Goal: Transaction & Acquisition: Purchase product/service

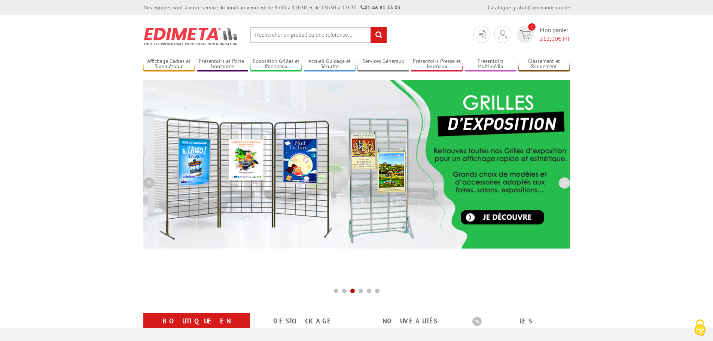
click at [151, 186] on button "button" at bounding box center [148, 182] width 11 height 11
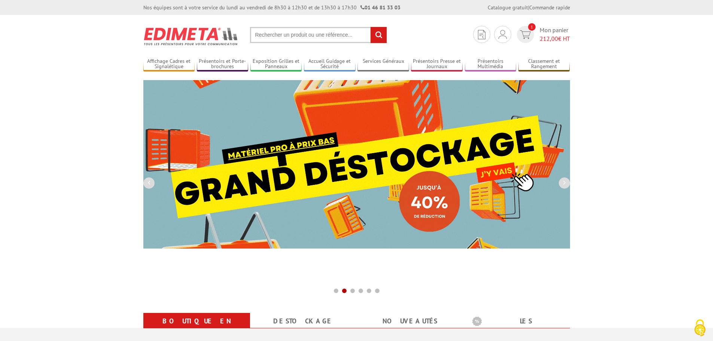
click at [363, 180] on img at bounding box center [356, 164] width 427 height 168
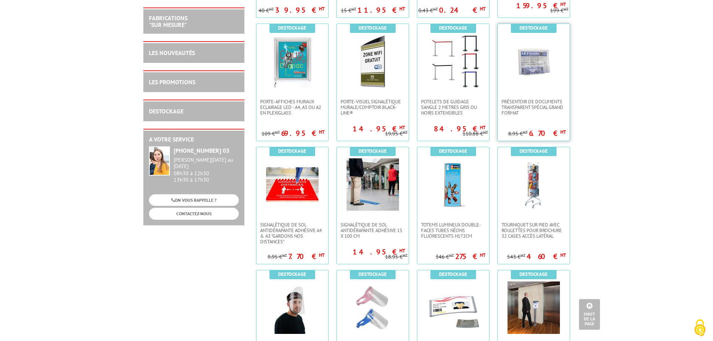
scroll to position [524, 0]
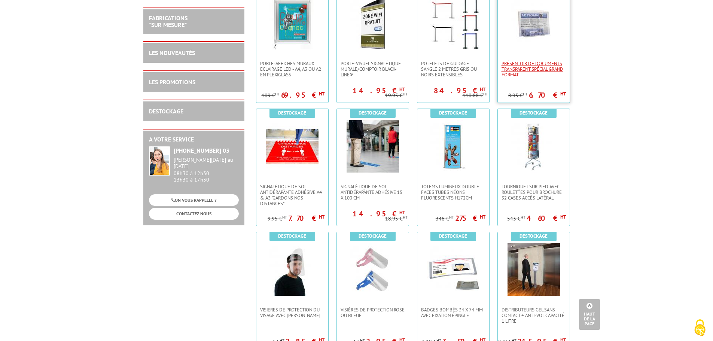
click at [555, 67] on span "PRÉSENTOIR DE DOCUMENTS TRANSPARENT SPÉCIAL GRAND FORMAT" at bounding box center [534, 69] width 64 height 17
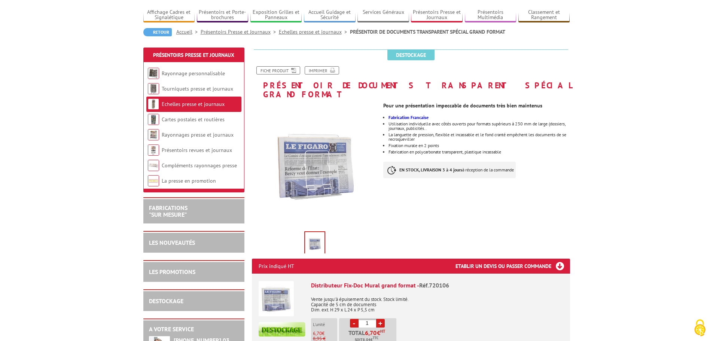
scroll to position [112, 0]
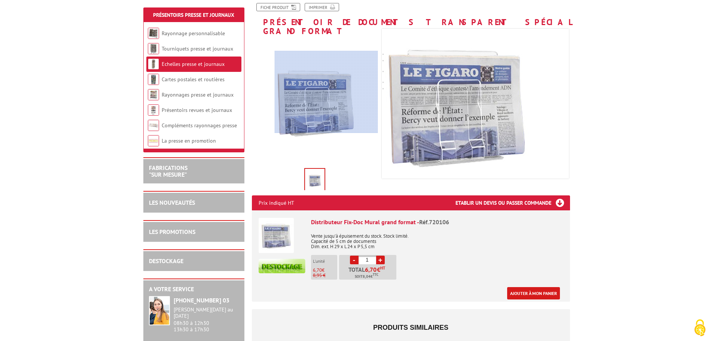
click at [341, 92] on div at bounding box center [326, 92] width 103 height 82
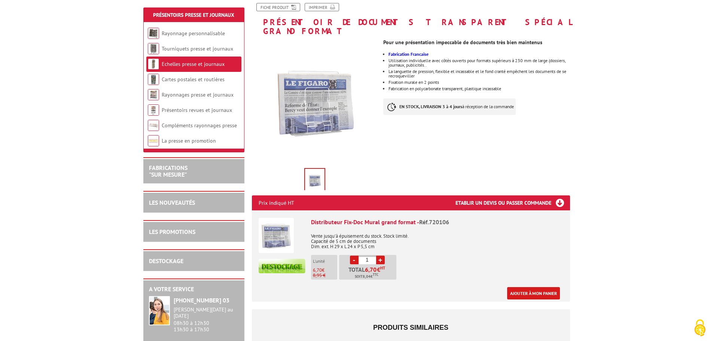
click at [382, 256] on link "+" at bounding box center [380, 260] width 9 height 9
type input "5"
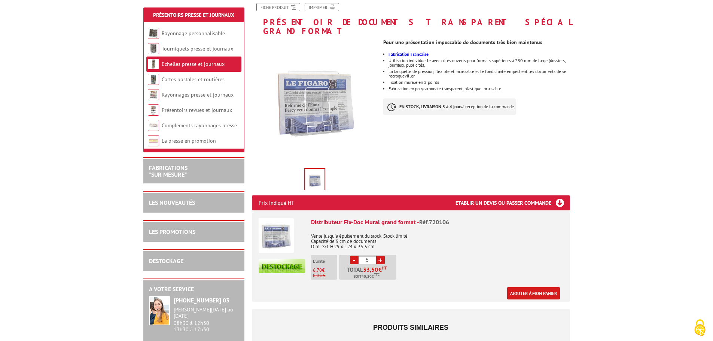
click at [560, 195] on h3 "Etablir un devis ou passer commande" at bounding box center [513, 202] width 115 height 15
click at [323, 7] on link "Imprimer" at bounding box center [322, 7] width 34 height 8
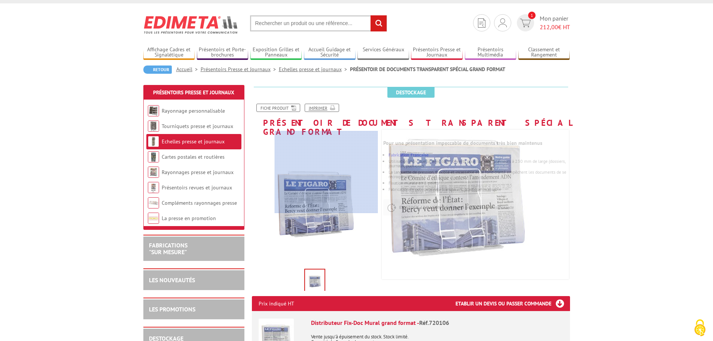
scroll to position [0, 0]
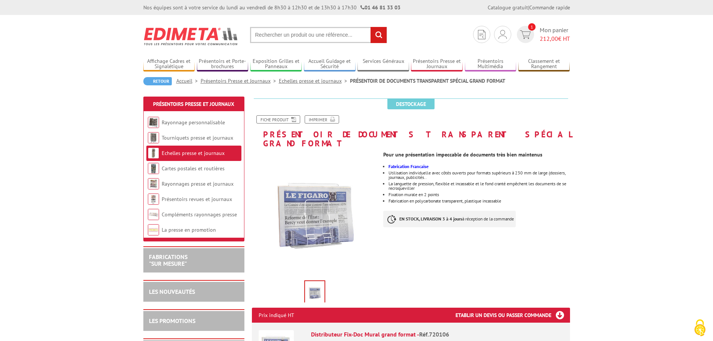
click at [322, 80] on link "Echelles presse et journaux" at bounding box center [314, 81] width 71 height 7
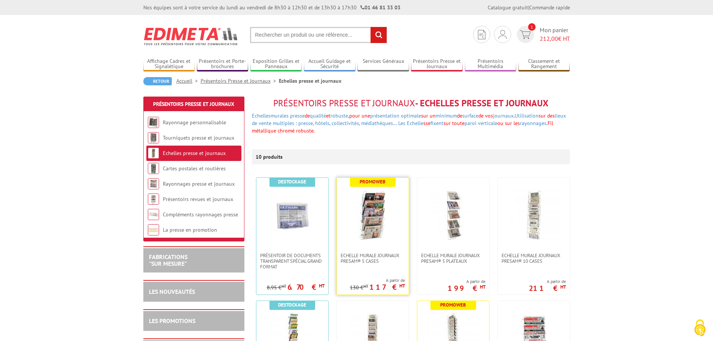
click at [391, 226] on img at bounding box center [373, 215] width 52 height 52
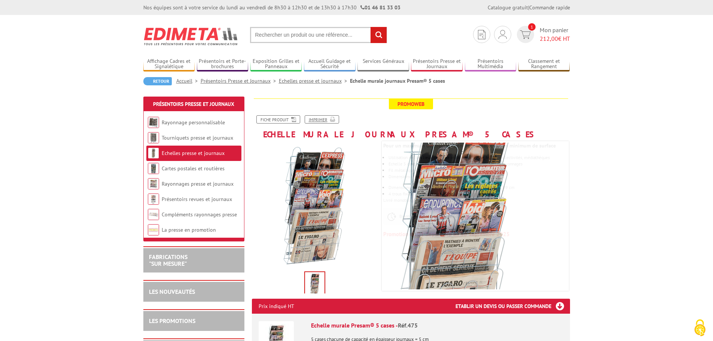
drag, startPoint x: 330, startPoint y: 121, endPoint x: 429, endPoint y: 106, distance: 100.3
click at [329, 121] on icon at bounding box center [331, 119] width 7 height 6
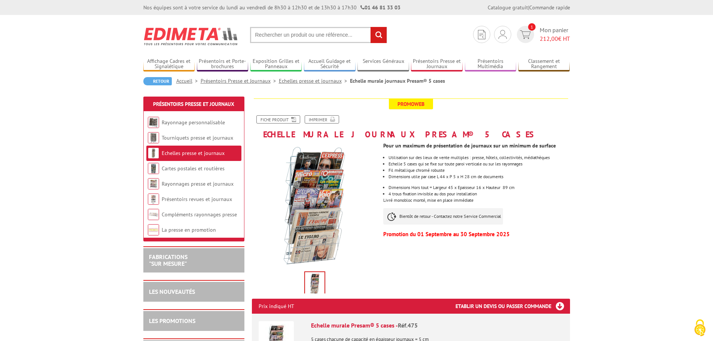
click at [320, 80] on link "Echelles presse et journaux" at bounding box center [314, 81] width 71 height 7
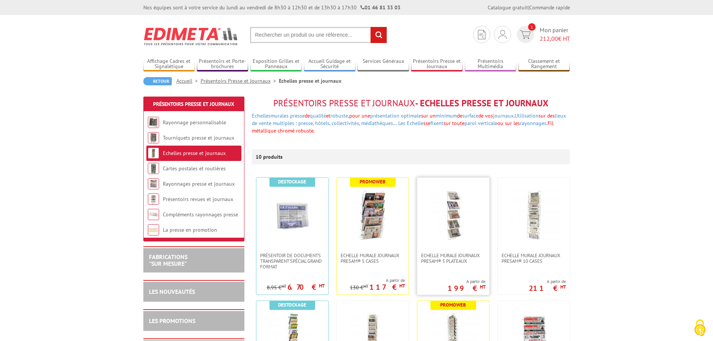
click at [469, 240] on img at bounding box center [453, 215] width 52 height 52
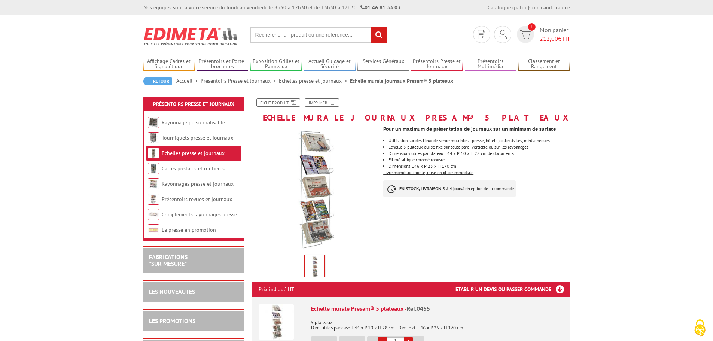
click at [328, 102] on icon at bounding box center [331, 102] width 7 height 6
click at [325, 80] on link "Echelles presse et journaux" at bounding box center [314, 81] width 71 height 7
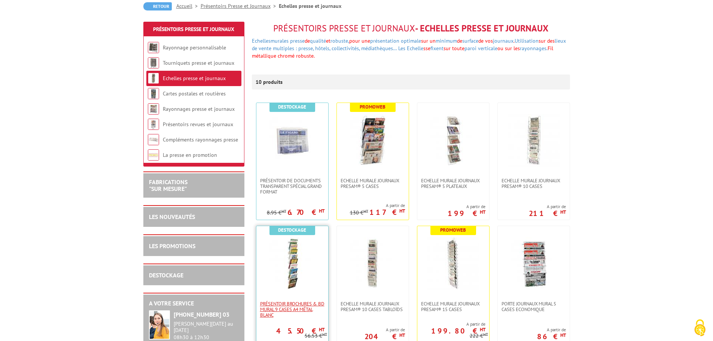
scroll to position [112, 0]
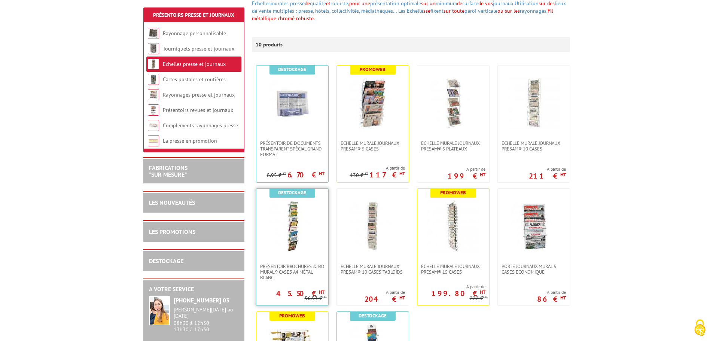
click at [311, 245] on img at bounding box center [292, 226] width 52 height 52
click at [539, 266] on span "Porte Journaux Mural 5 cases Economique" at bounding box center [534, 269] width 64 height 11
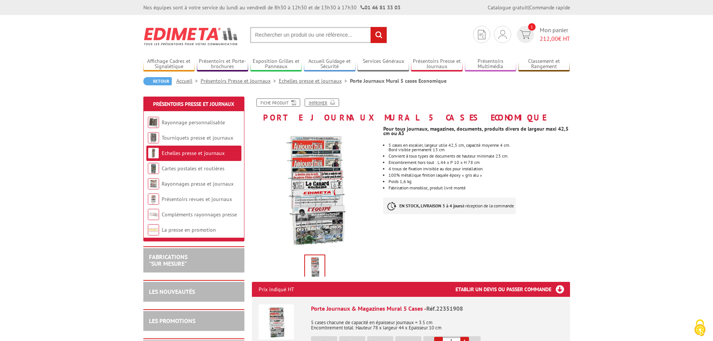
click at [322, 103] on link "Imprimer" at bounding box center [322, 102] width 34 height 8
click at [315, 82] on link "Echelles presse et journaux" at bounding box center [314, 81] width 71 height 7
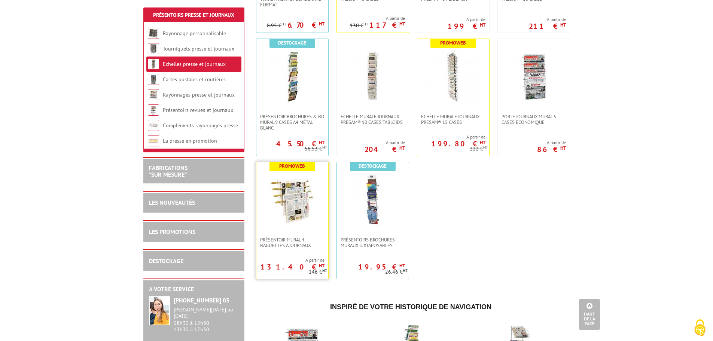
click at [309, 200] on img at bounding box center [292, 199] width 52 height 52
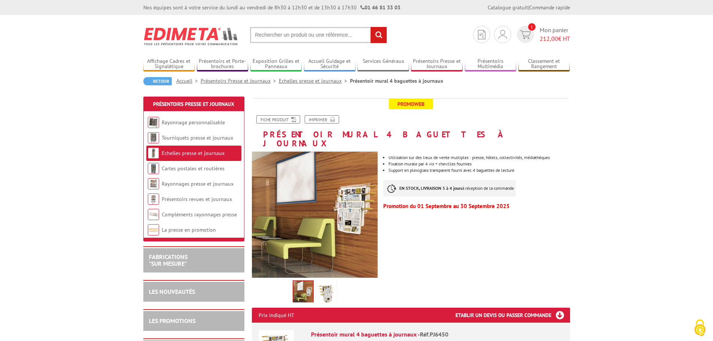
click at [300, 82] on link "Echelles presse et journaux" at bounding box center [314, 81] width 71 height 7
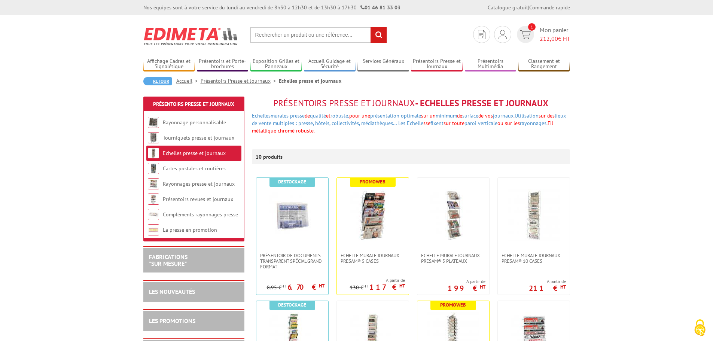
click at [159, 80] on link "Retour" at bounding box center [157, 81] width 28 height 8
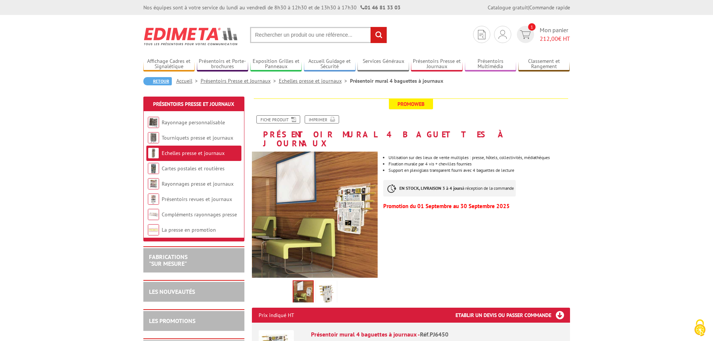
click at [159, 79] on link "Retour" at bounding box center [157, 81] width 28 height 8
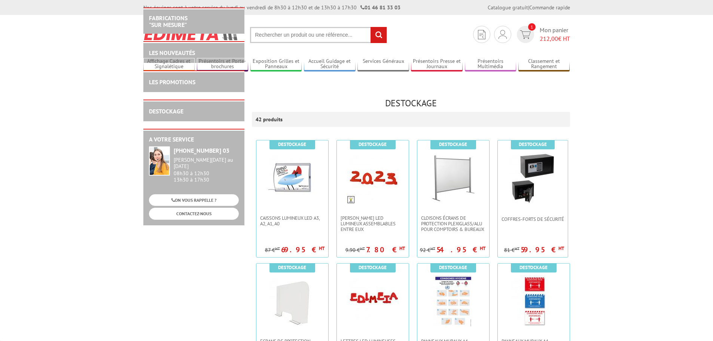
scroll to position [524, 0]
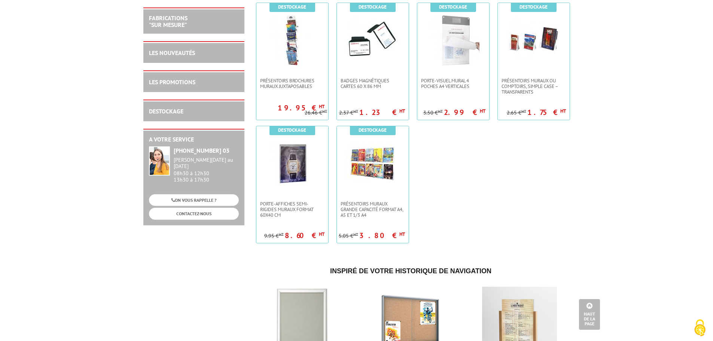
scroll to position [1247, 0]
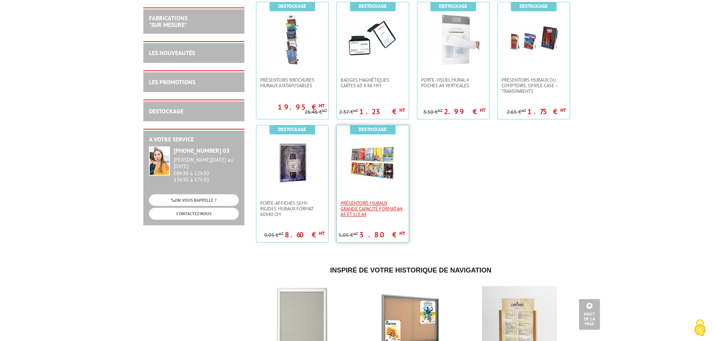
click at [387, 209] on span "PRÉSENTOIRS MURAUX GRANDE CAPACITÉ FORMAT A4, A5 ET 1/3 A4" at bounding box center [373, 208] width 64 height 17
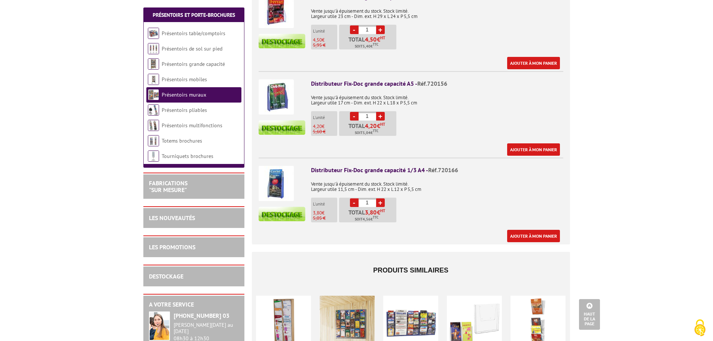
scroll to position [337, 0]
click at [219, 32] on link "Présentoirs table/comptoirs" at bounding box center [194, 33] width 64 height 7
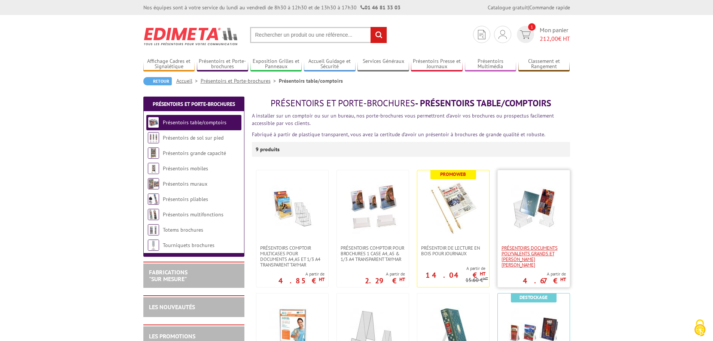
click at [549, 245] on span "Présentoirs Documents Polyvalents Grands et [PERSON_NAME] [PERSON_NAME]" at bounding box center [534, 256] width 64 height 22
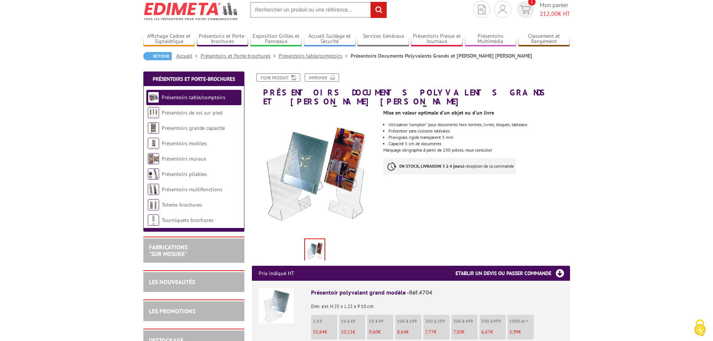
scroll to position [37, 0]
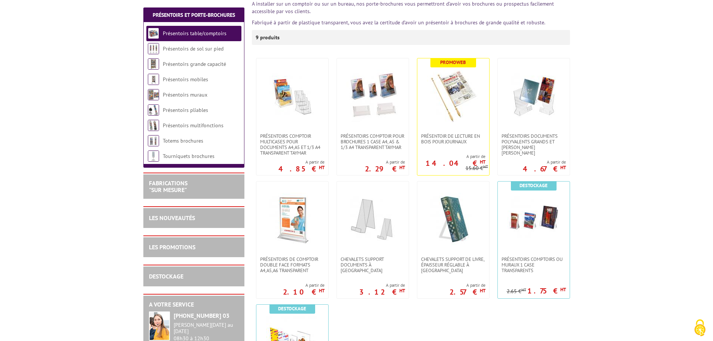
scroll to position [112, 0]
click at [547, 257] on span "Présentoirs comptoirs ou muraux 1 case Transparents" at bounding box center [534, 264] width 64 height 17
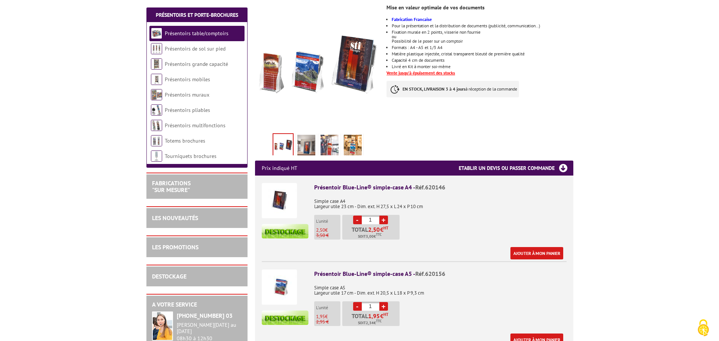
scroll to position [150, 0]
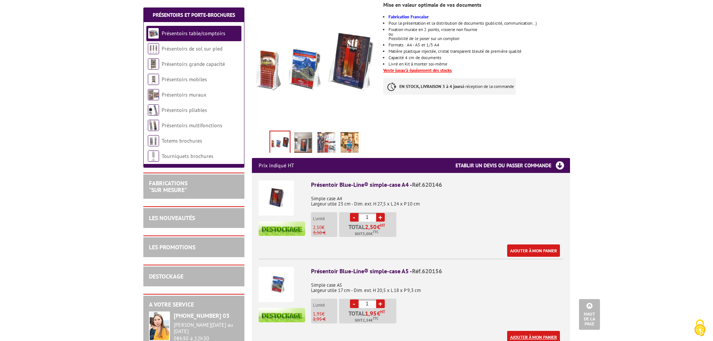
click at [540, 331] on link "Ajouter à mon panier" at bounding box center [533, 337] width 53 height 12
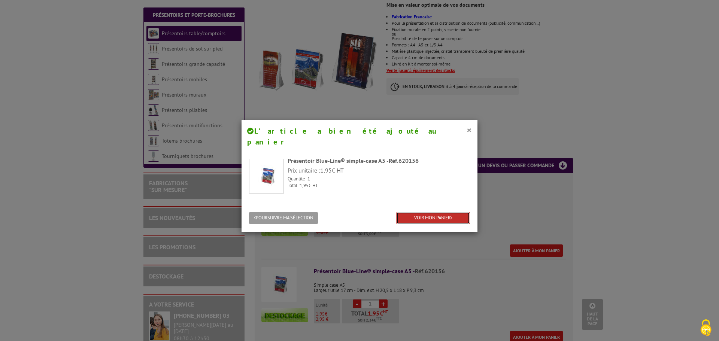
click at [440, 212] on link "VOIR MON PANIER" at bounding box center [433, 218] width 74 height 12
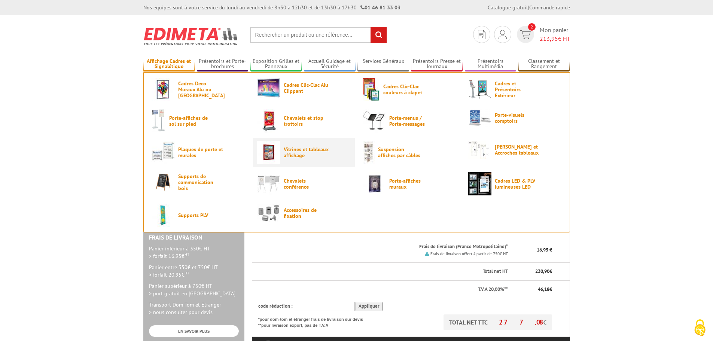
click at [301, 152] on span "Vitrines et tableaux affichage" at bounding box center [306, 152] width 45 height 12
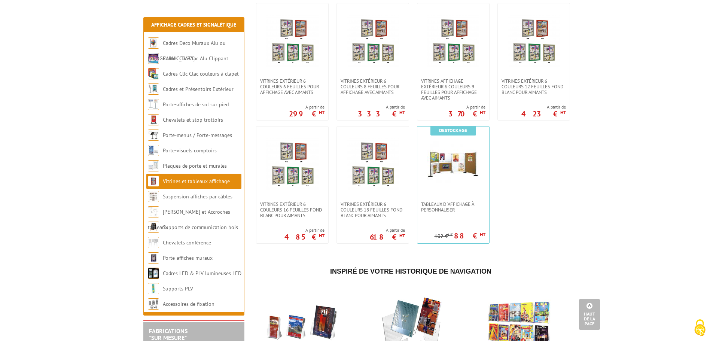
scroll to position [674, 0]
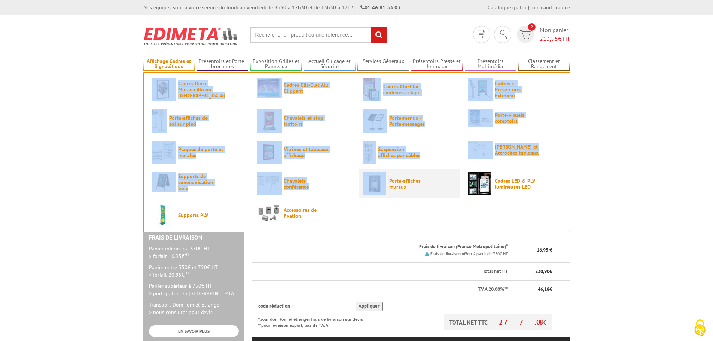
drag, startPoint x: 359, startPoint y: 170, endPoint x: 395, endPoint y: 177, distance: 37.0
click at [395, 177] on ul "Cadres Deco Muraux Alu ou Bois Cadres Clic-Clac Alu Clippant Cadres Clic-Clac c…" at bounding box center [356, 152] width 427 height 160
click at [394, 183] on span "Porte-affiches muraux" at bounding box center [411, 184] width 45 height 12
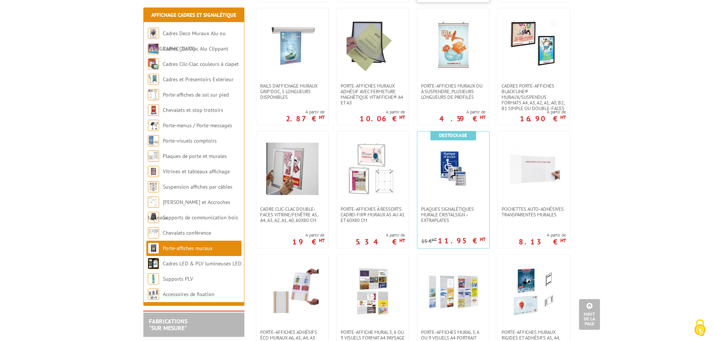
scroll to position [300, 0]
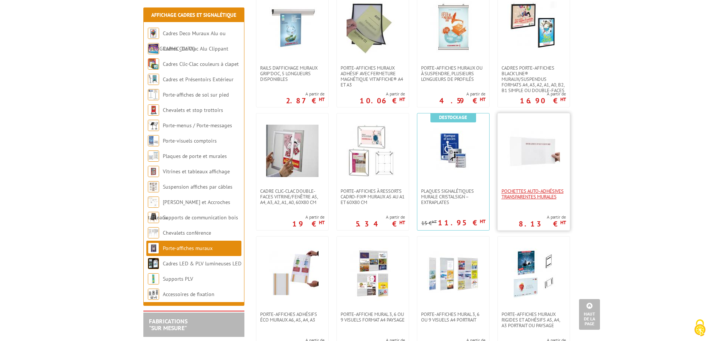
click at [547, 195] on span "Pochettes auto-adhésives transparentes murales" at bounding box center [534, 193] width 64 height 11
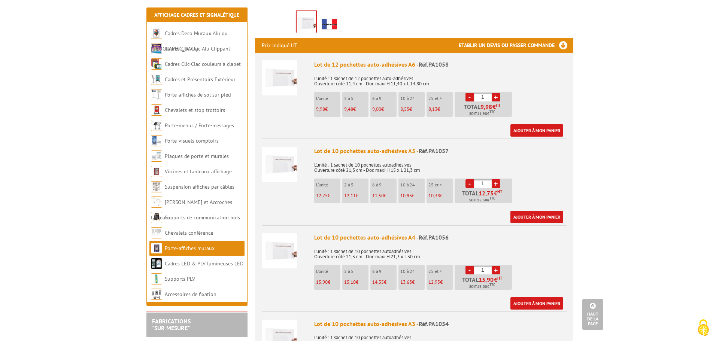
scroll to position [300, 0]
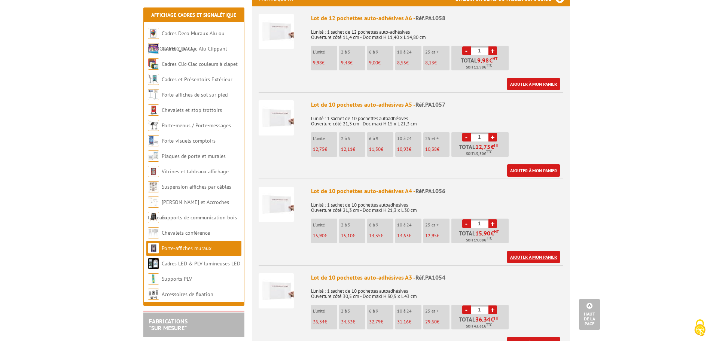
click at [536, 251] on link "Ajouter à mon panier" at bounding box center [533, 257] width 53 height 12
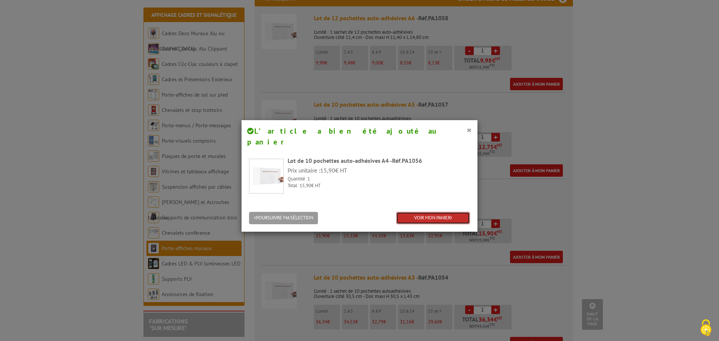
click at [433, 212] on link "VOIR MON PANIER" at bounding box center [433, 218] width 74 height 12
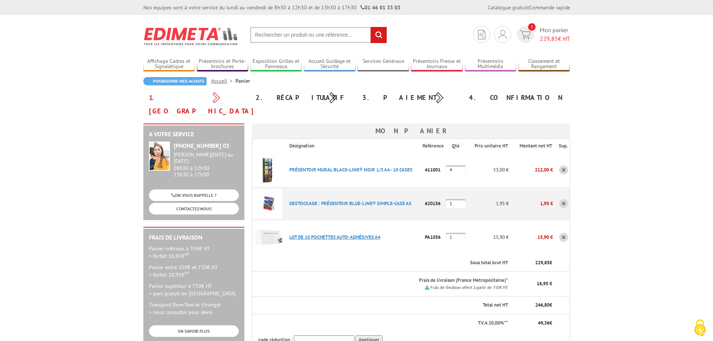
click at [346, 234] on link "LOT DE 10 POCHETTES AUTO-ADHéSIVES A4" at bounding box center [334, 237] width 91 height 6
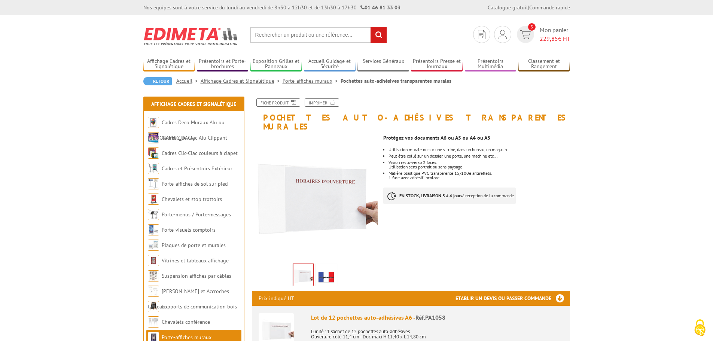
click at [320, 79] on link "Porte-affiches muraux" at bounding box center [312, 81] width 58 height 7
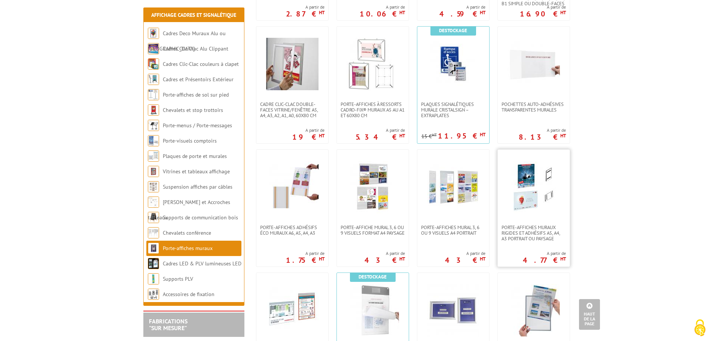
scroll to position [374, 0]
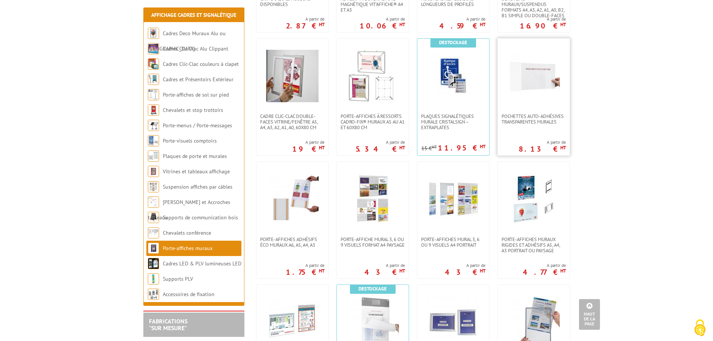
click at [537, 109] on link at bounding box center [534, 76] width 72 height 75
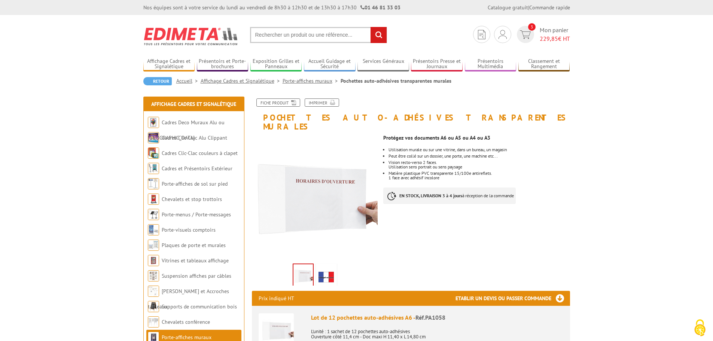
click at [289, 35] on input "text" at bounding box center [318, 35] width 137 height 16
type input "pochette auto adhésive"
click at [371, 27] on input "rechercher" at bounding box center [379, 35] width 16 height 16
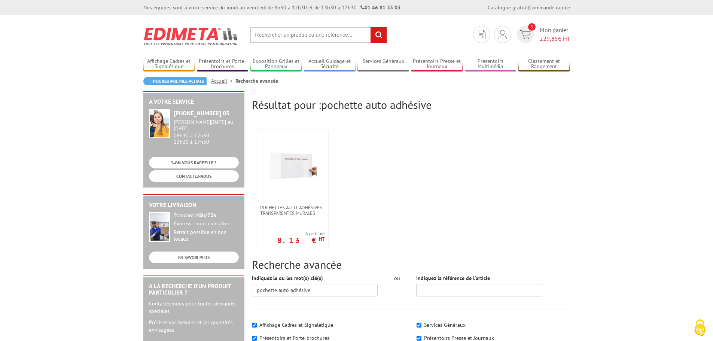
click at [322, 36] on input "text" at bounding box center [318, 35] width 137 height 16
type input "auto ashesif"
click at [371, 27] on input "rechercher" at bounding box center [379, 35] width 16 height 16
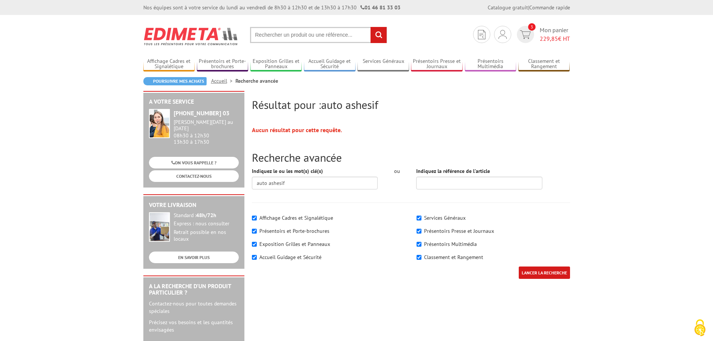
click at [303, 36] on input "text" at bounding box center [318, 35] width 137 height 16
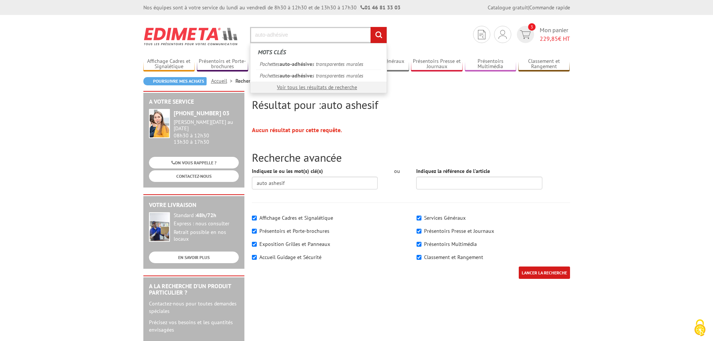
type input "auto-adhésive"
click at [371, 27] on input "rechercher" at bounding box center [379, 35] width 16 height 16
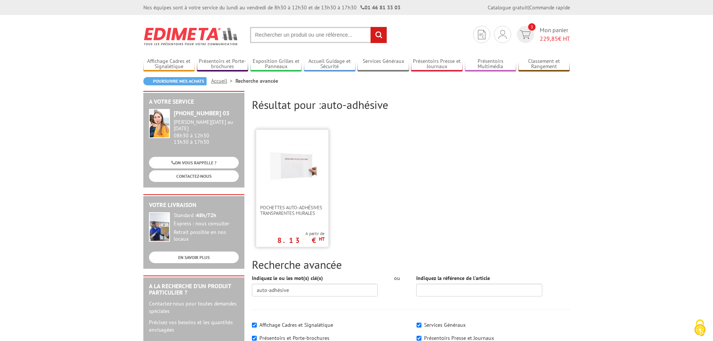
click at [301, 179] on img at bounding box center [292, 165] width 49 height 49
